Goal: Register for event/course

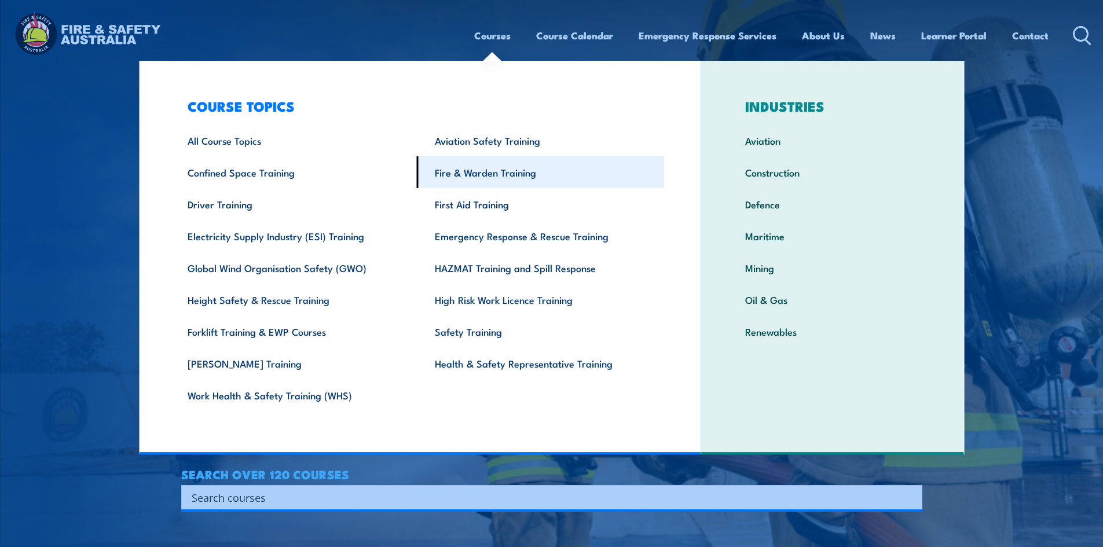
click at [511, 175] on link "Fire & Warden Training" at bounding box center [540, 172] width 247 height 32
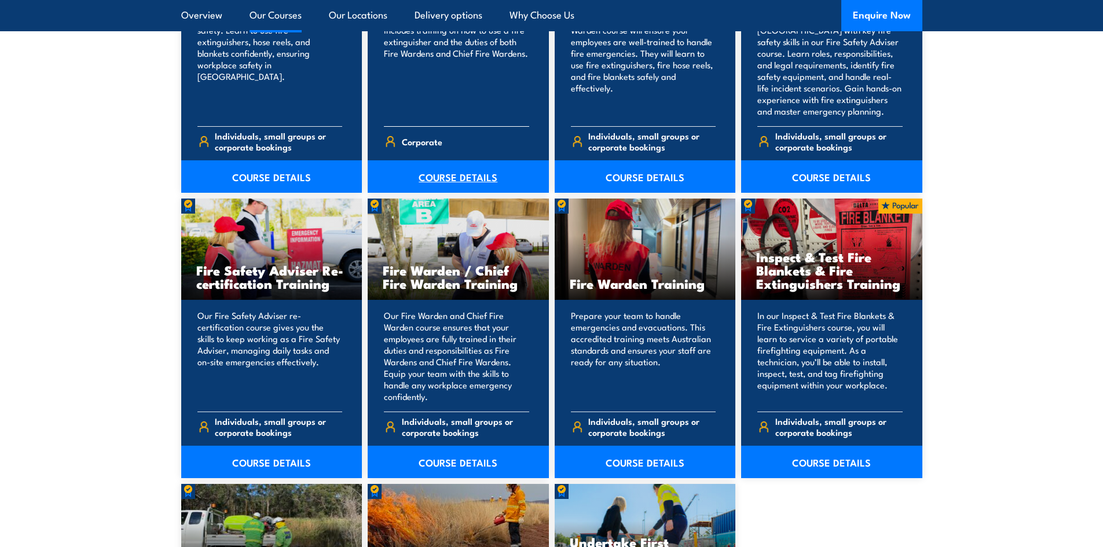
scroll to position [1505, 0]
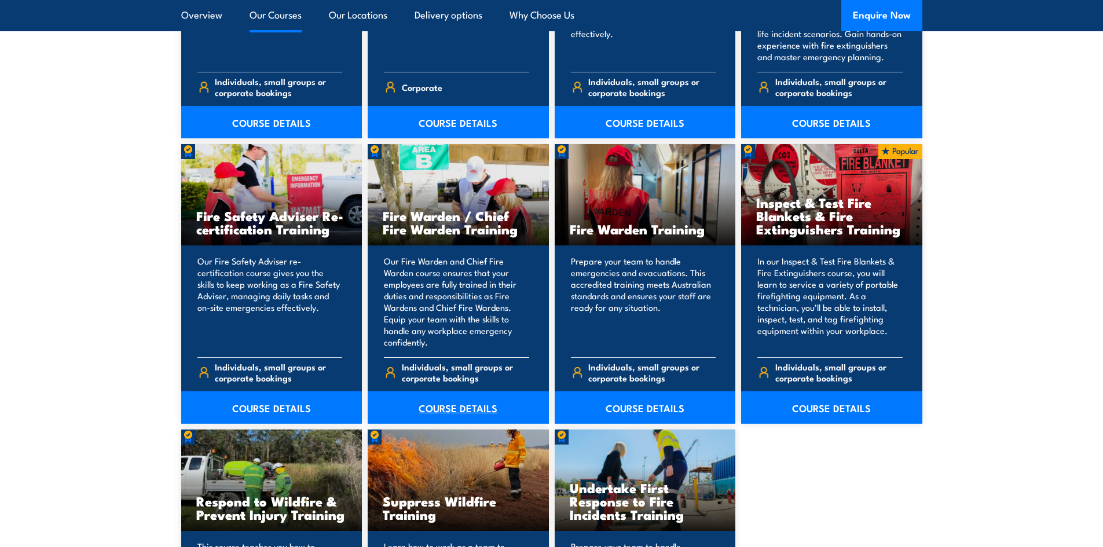
click at [458, 409] on link "COURSE DETAILS" at bounding box center [458, 407] width 181 height 32
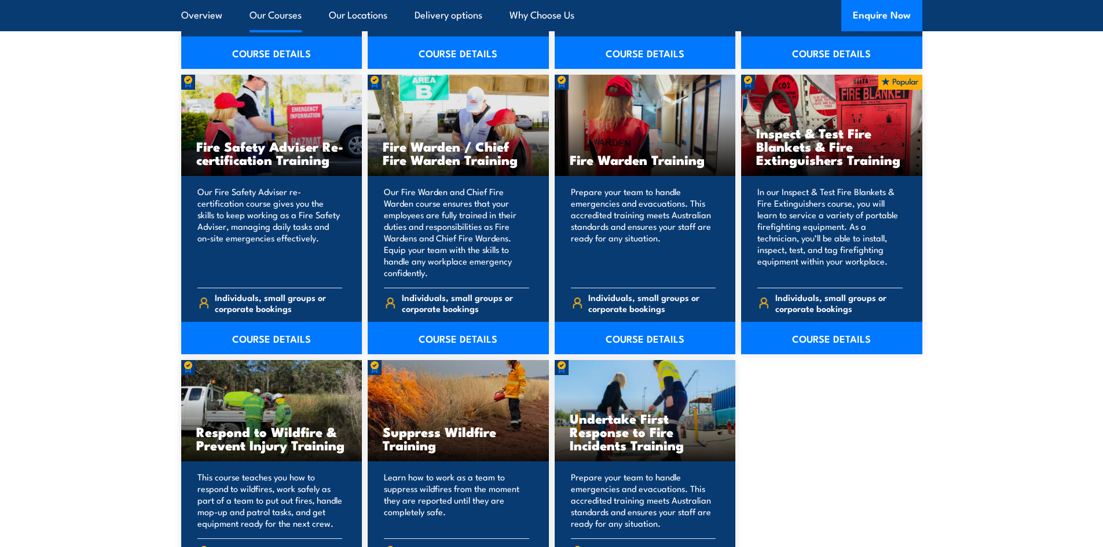
scroll to position [1505, 0]
